Goal: Register for event/course

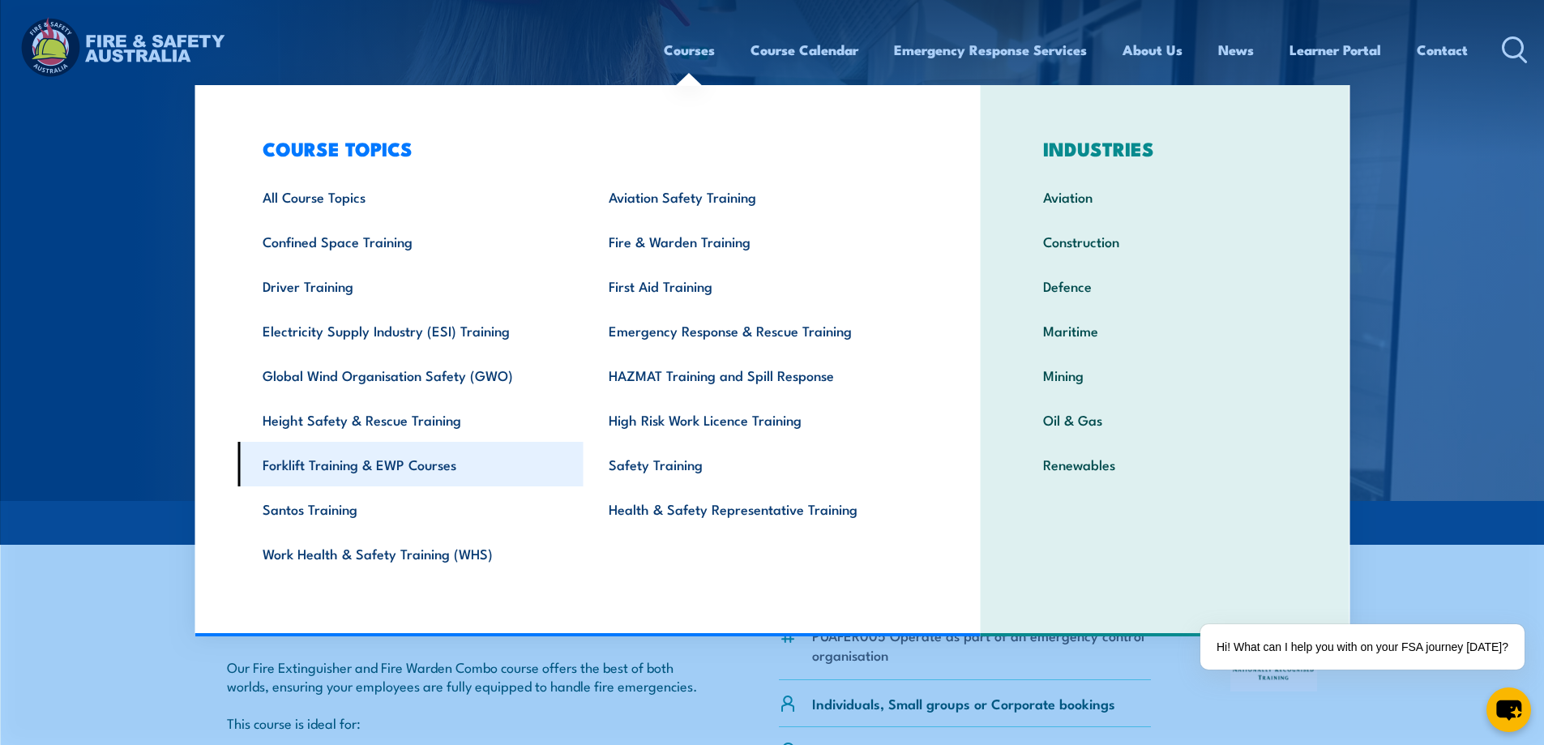
click at [336, 466] on link "Forklift Training & EWP Courses" at bounding box center [410, 464] width 346 height 45
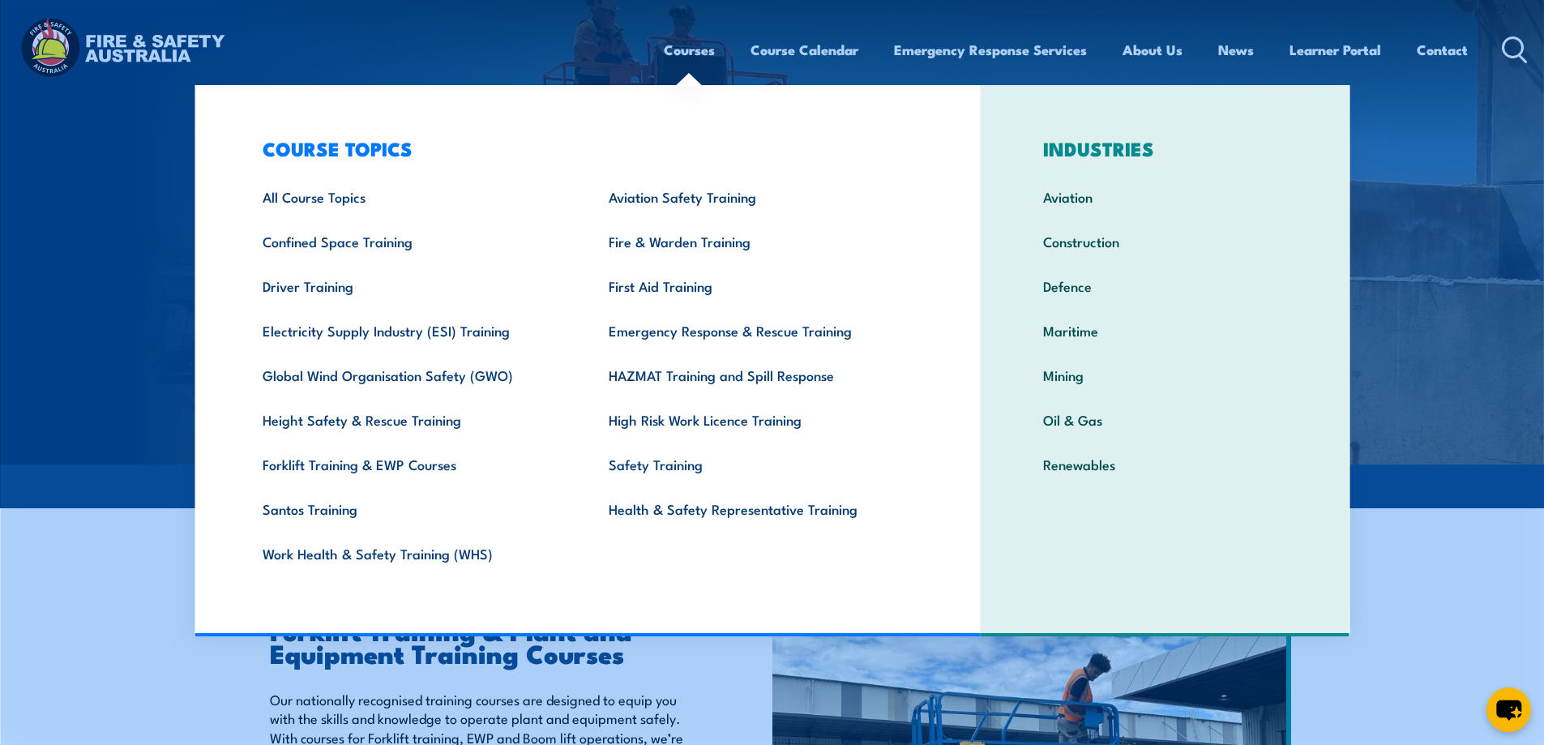
click at [674, 48] on link "Courses" at bounding box center [689, 49] width 51 height 43
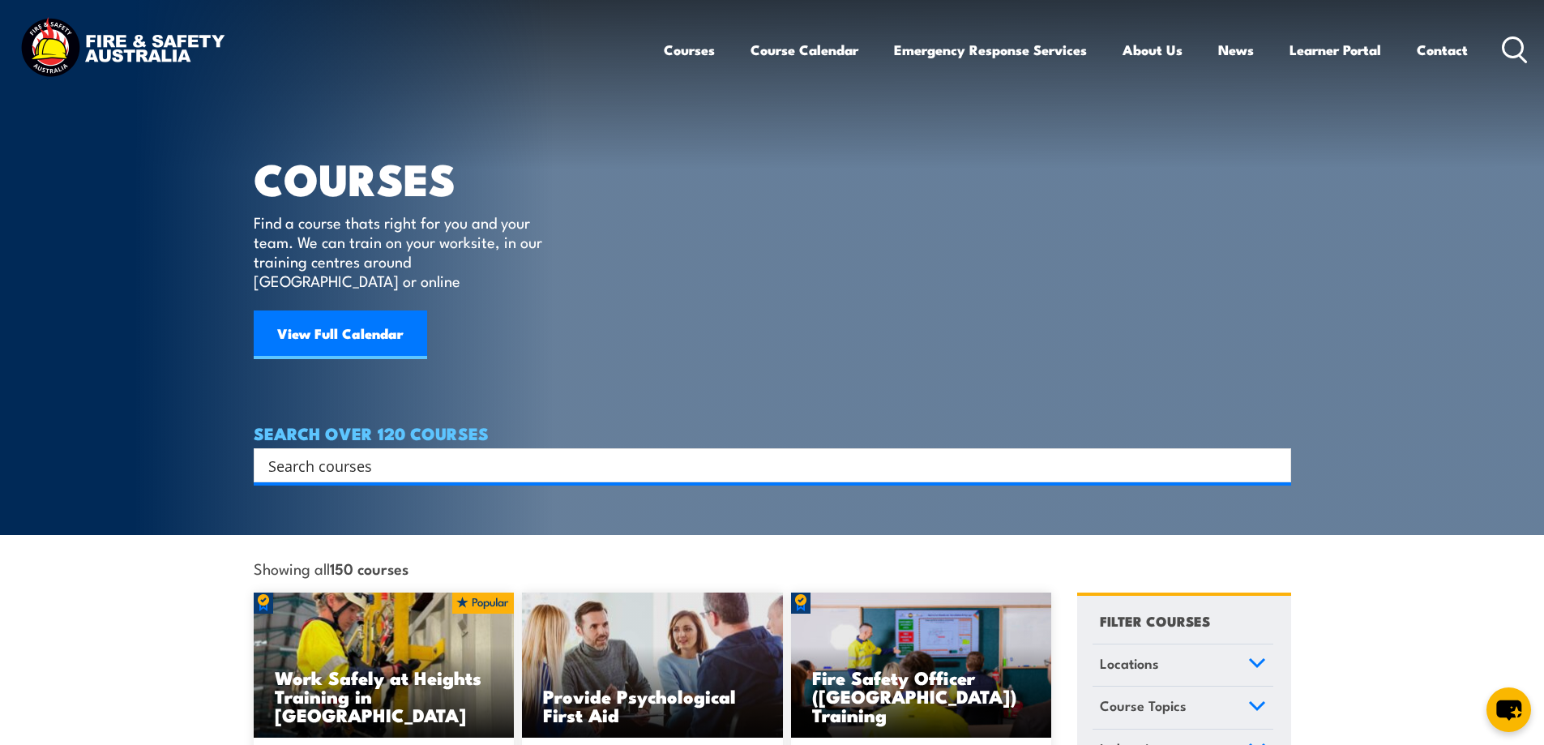
click at [349, 453] on input "Search input" at bounding box center [761, 465] width 987 height 24
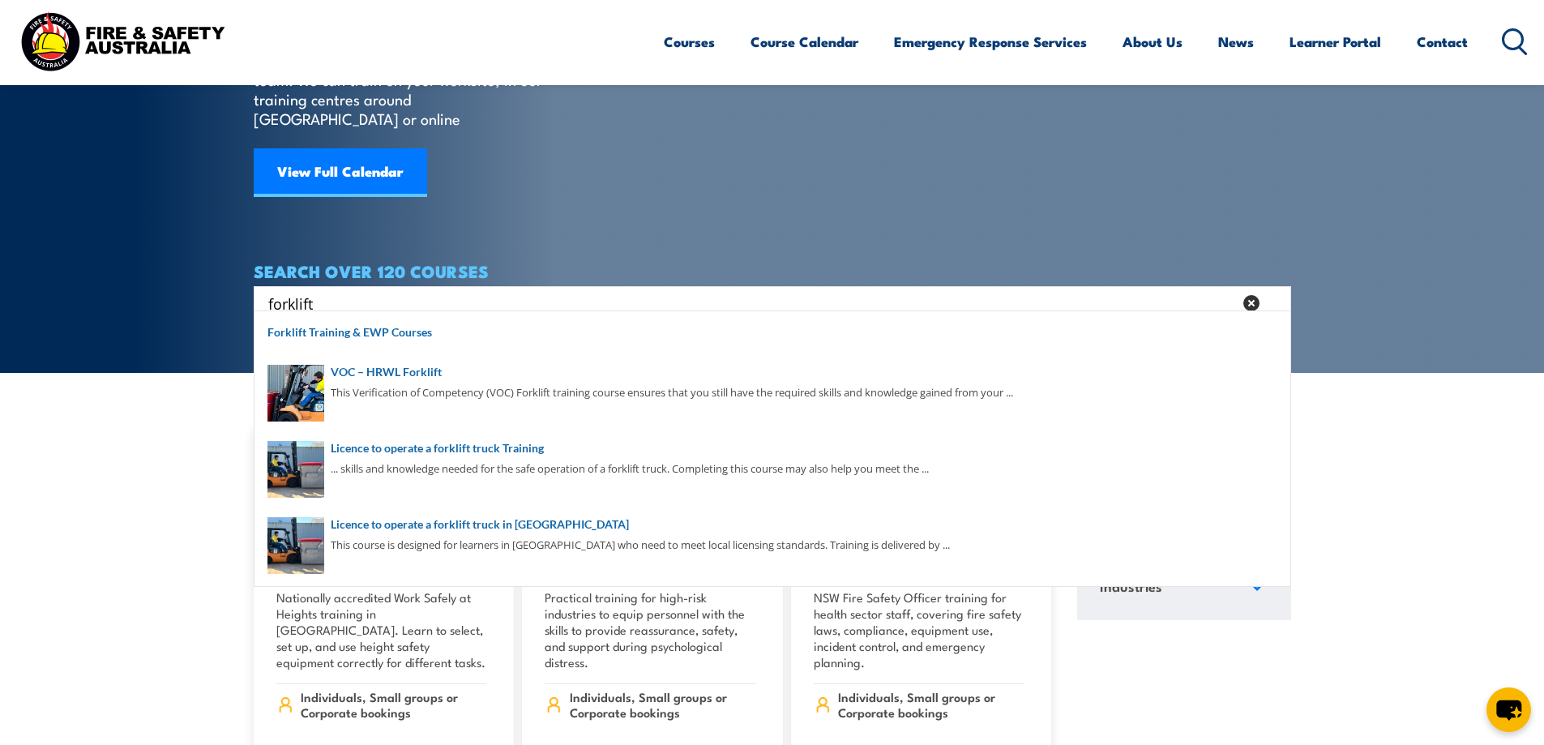
scroll to position [243, 0]
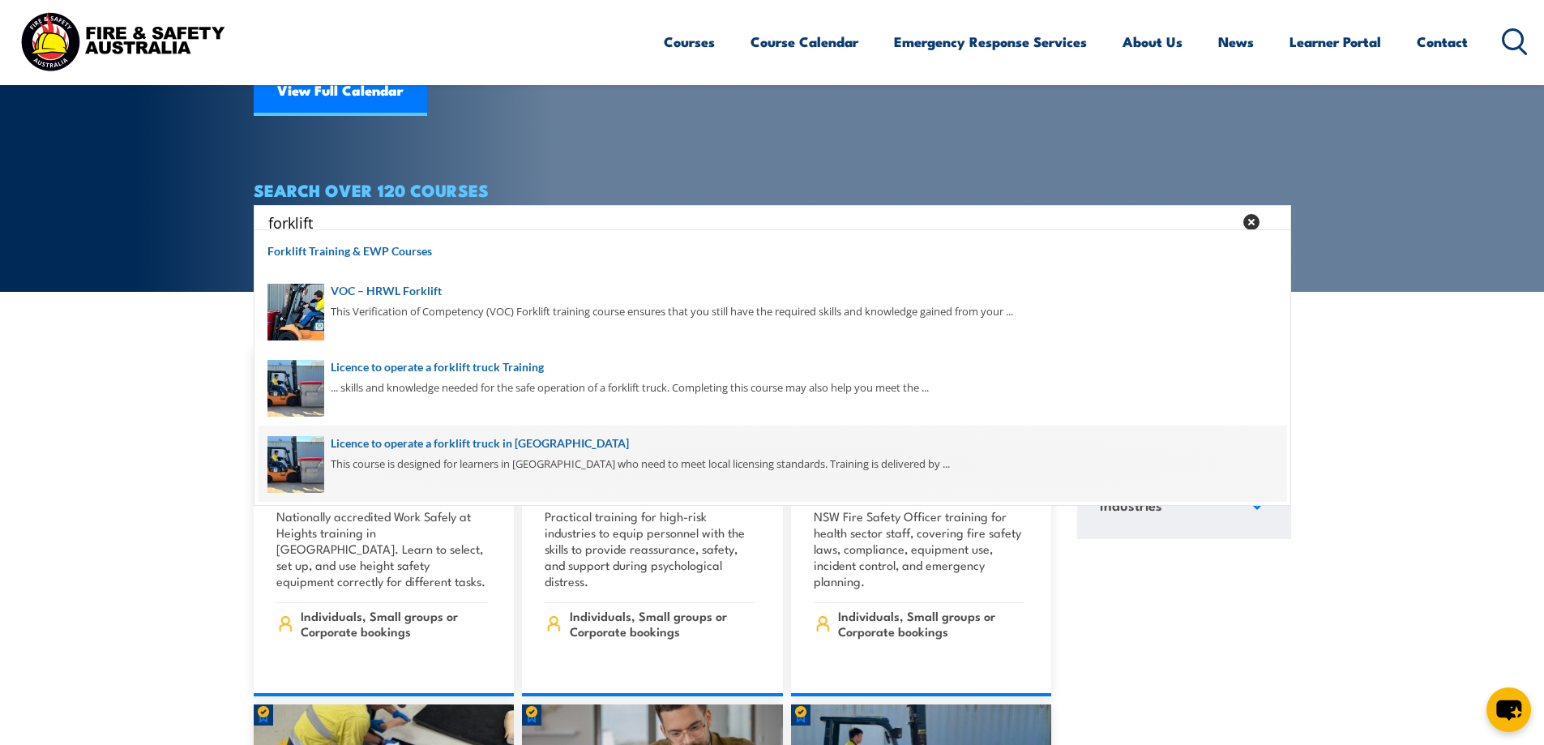
type input "forklift"
click at [482, 442] on span at bounding box center [773, 463] width 1028 height 76
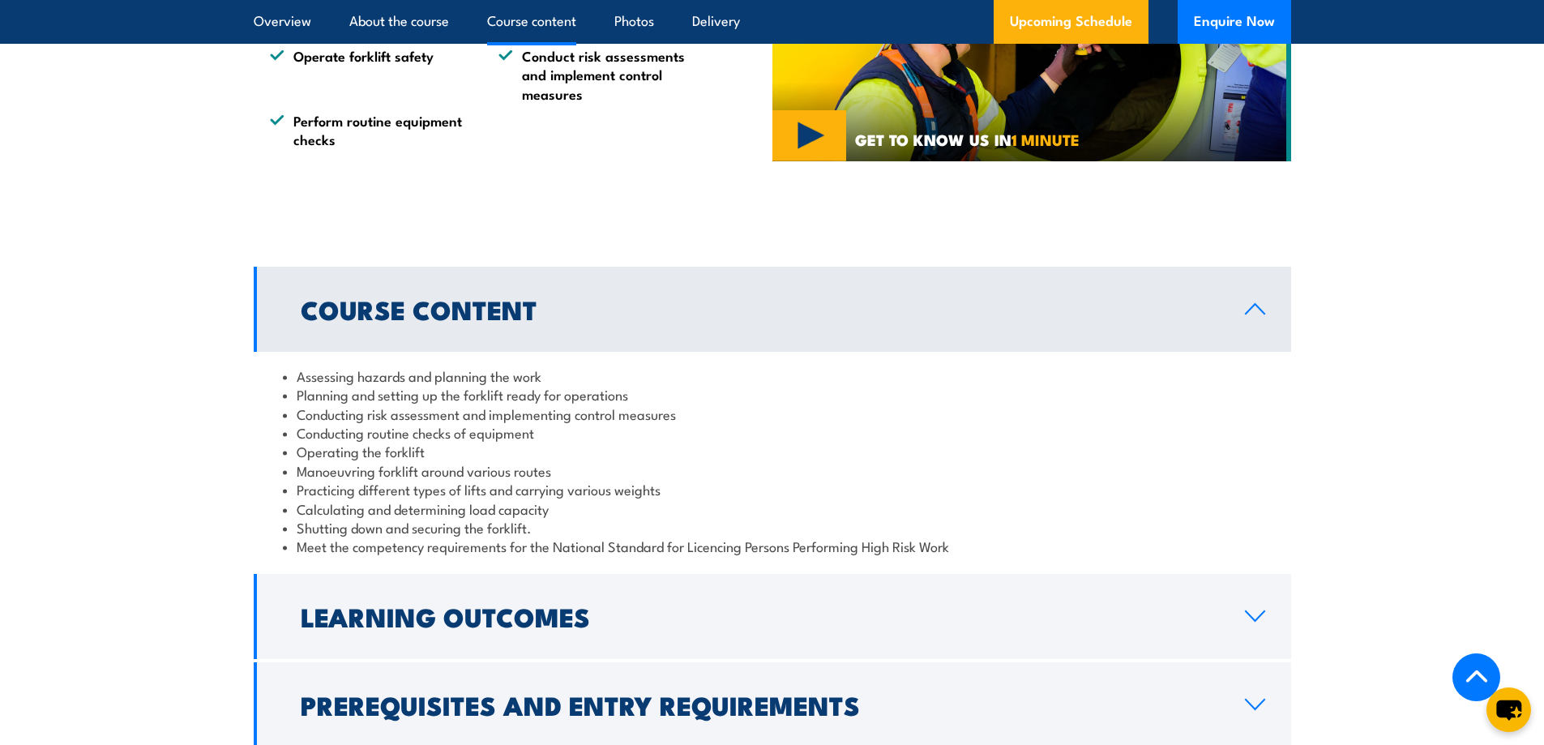
scroll to position [1297, 0]
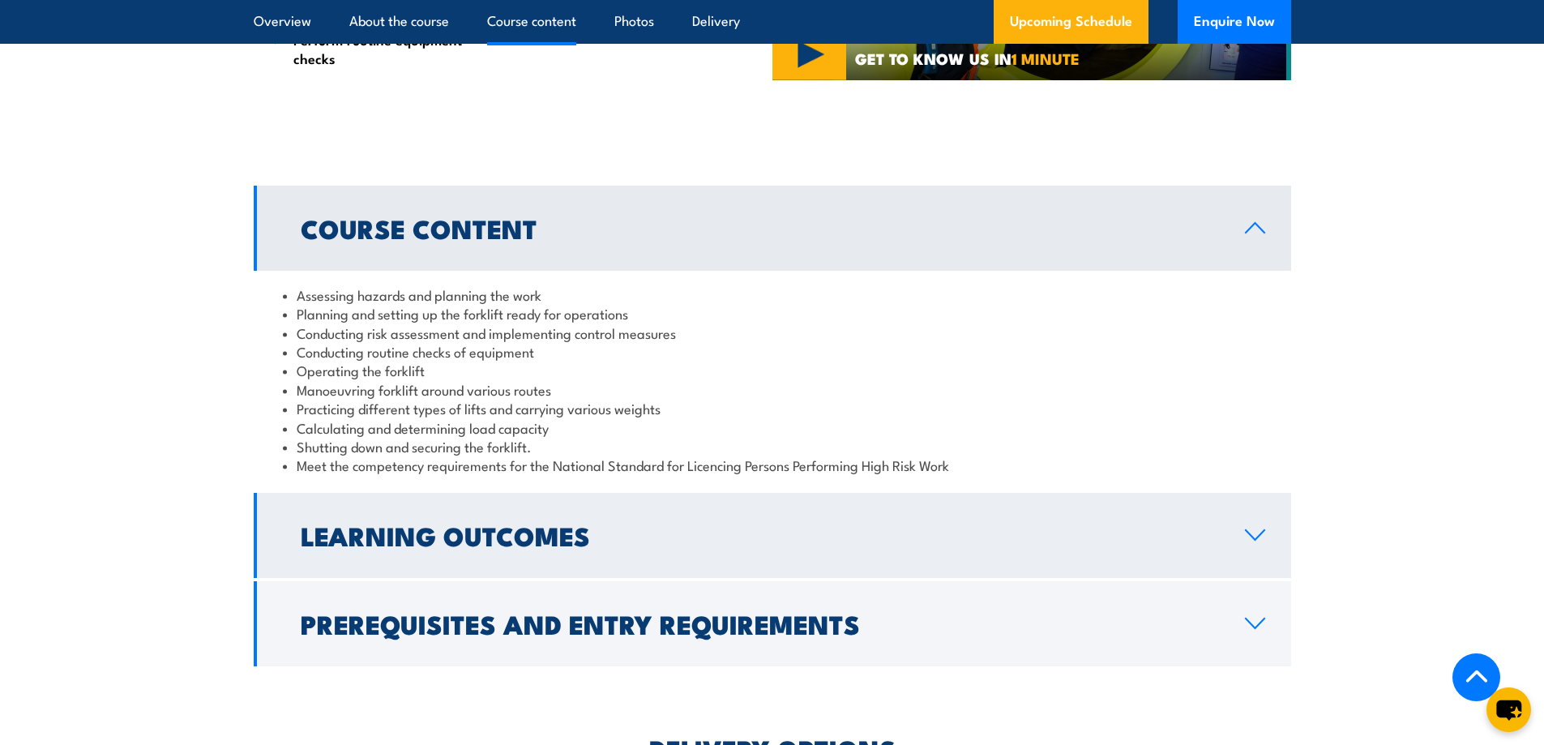
click at [550, 539] on h2 "Learning Outcomes" at bounding box center [760, 535] width 918 height 23
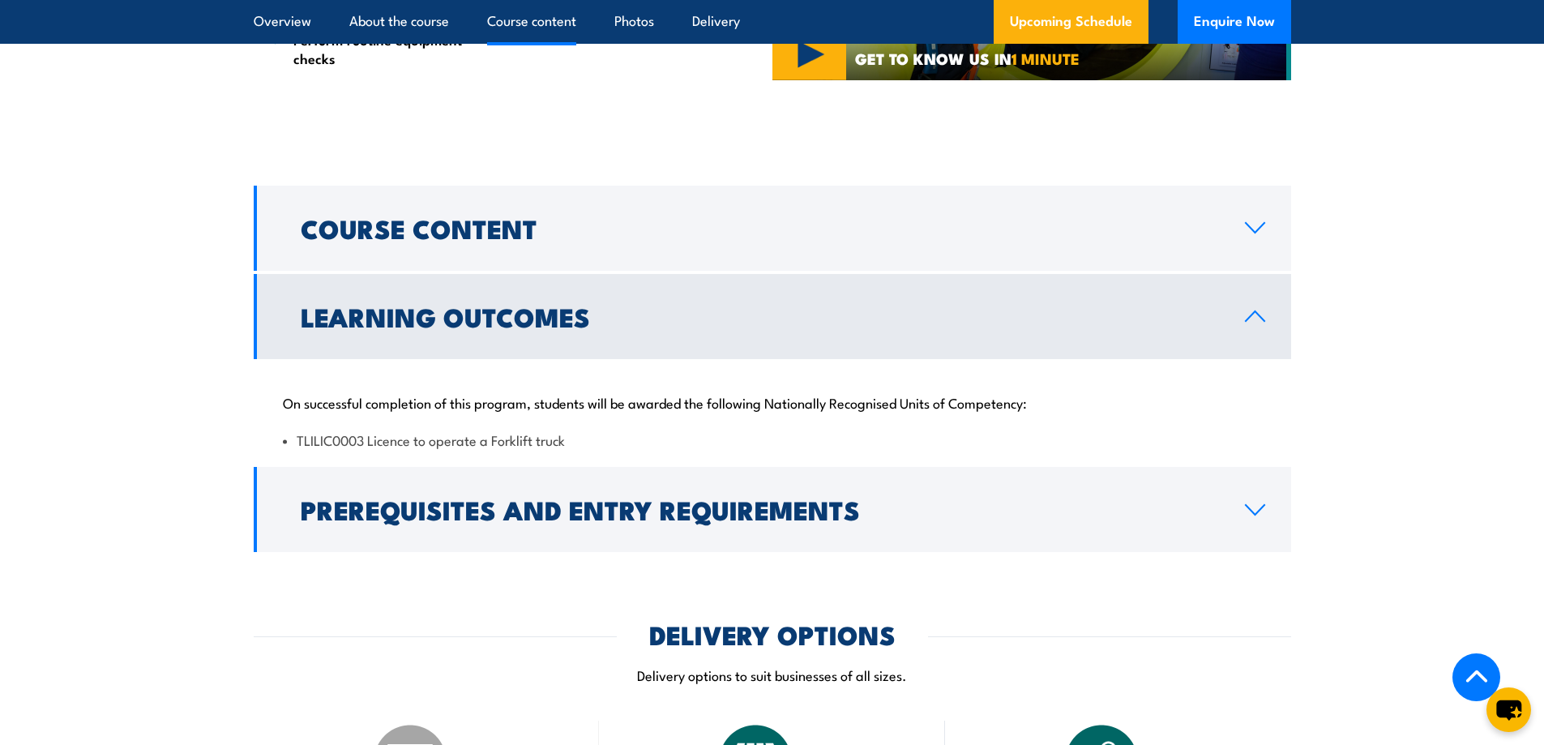
click at [544, 415] on div "On successful completion of this program, students will be awarded the followin…" at bounding box center [772, 411] width 1037 height 105
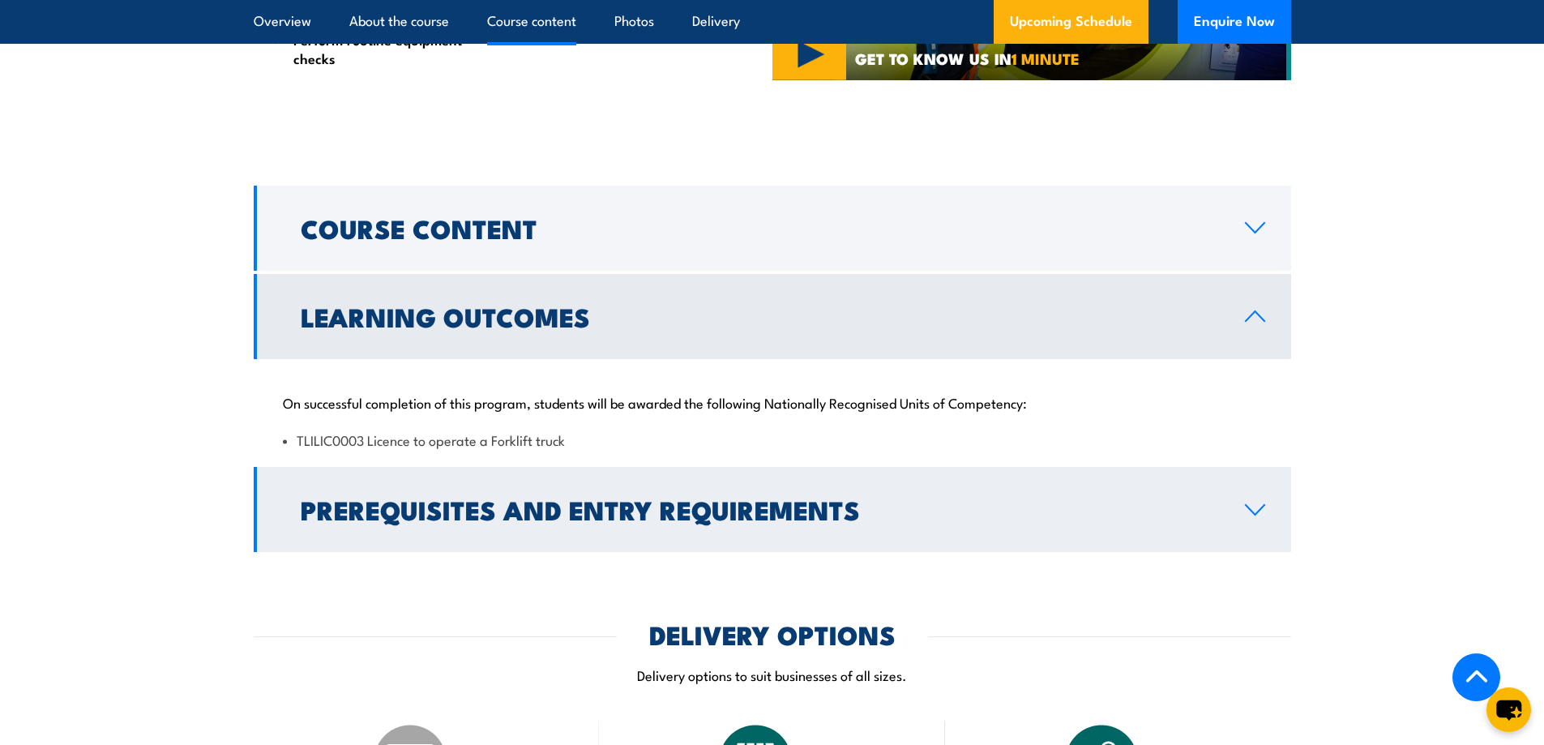
click at [520, 503] on h2 "Prerequisites and Entry Requirements" at bounding box center [760, 509] width 918 height 23
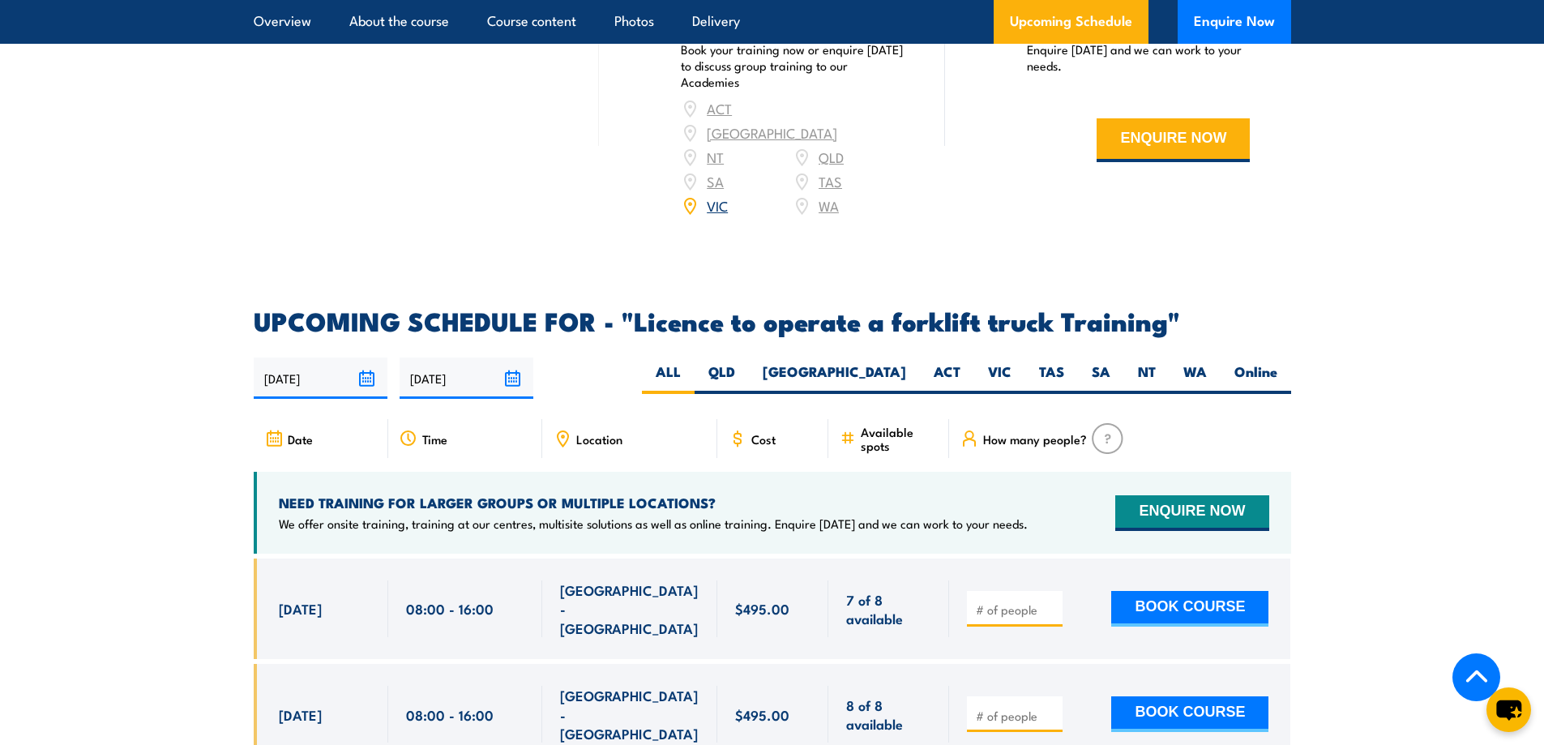
scroll to position [2675, 0]
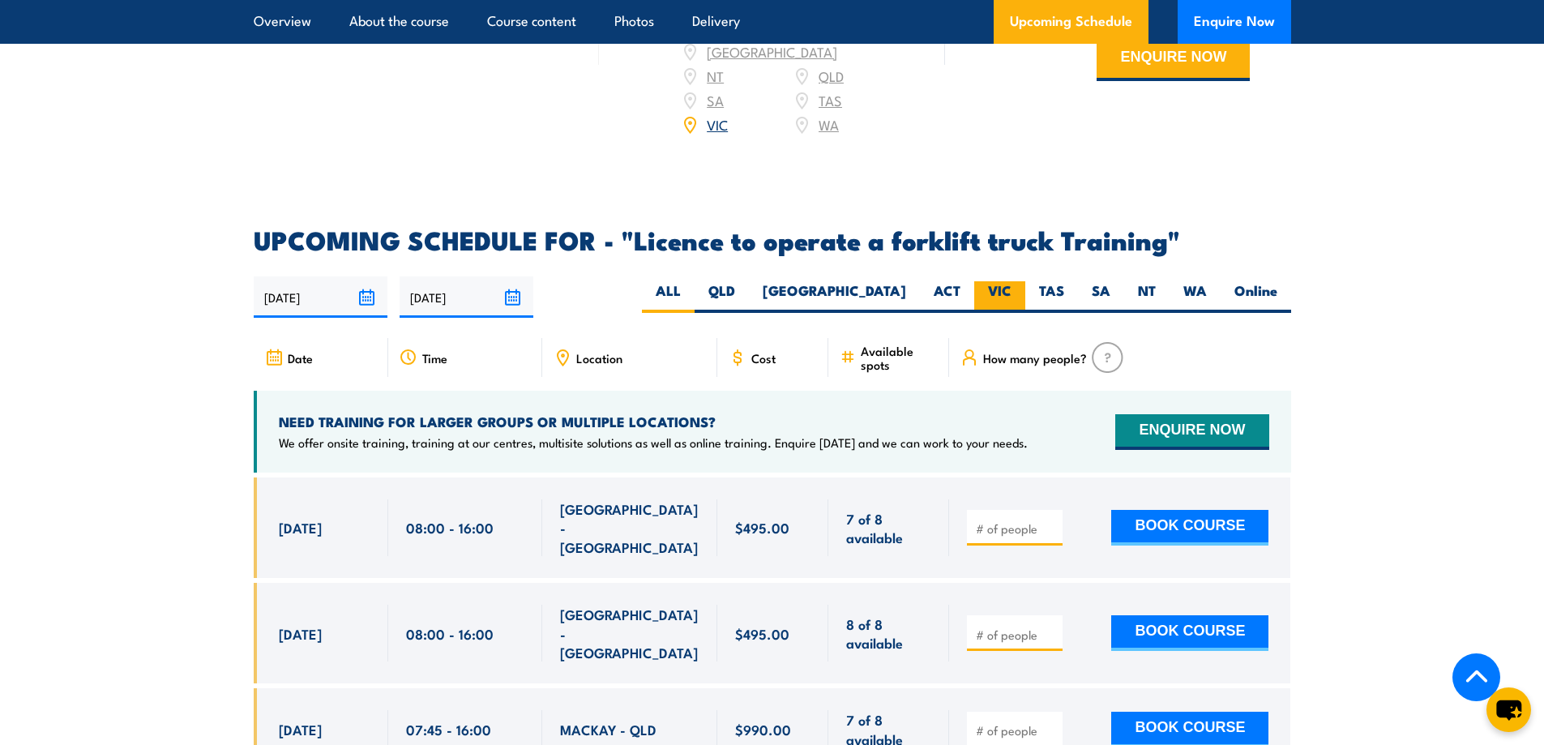
click at [1003, 281] on label "VIC" at bounding box center [999, 297] width 51 height 32
click at [1011, 281] on input "VIC" at bounding box center [1016, 286] width 11 height 11
radio input "true"
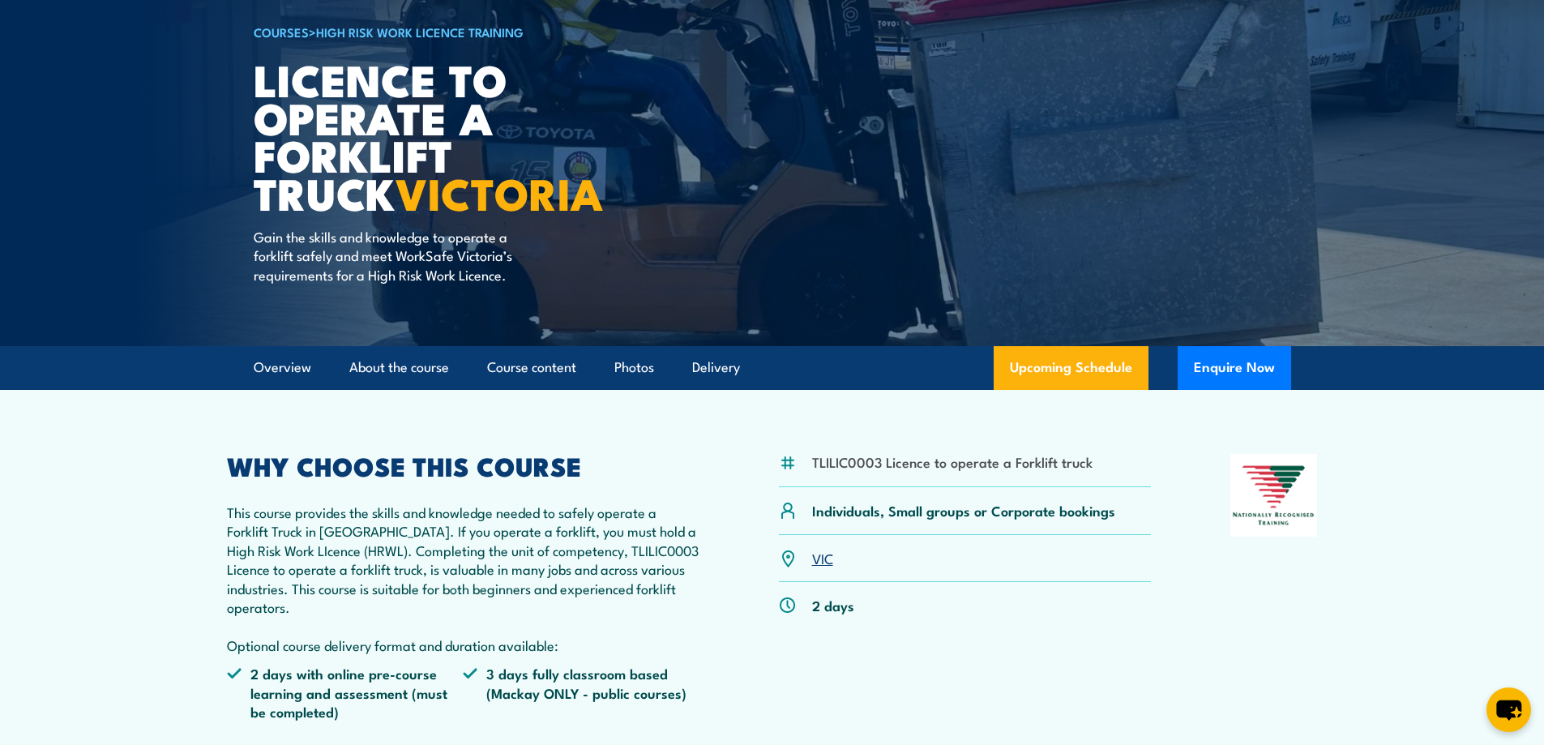
scroll to position [107, 0]
